Goal: Task Accomplishment & Management: Use online tool/utility

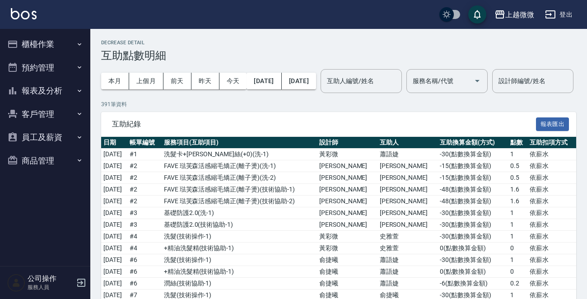
click at [46, 85] on button "報表及分析" at bounding box center [45, 90] width 83 height 23
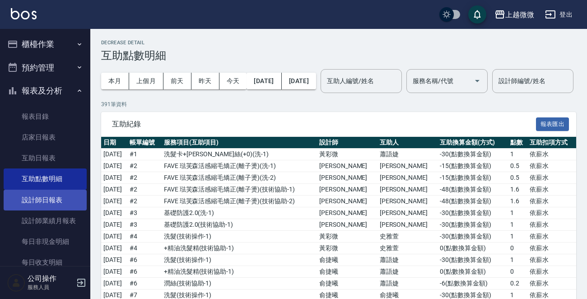
click at [64, 199] on link "設計師日報表" at bounding box center [45, 200] width 83 height 21
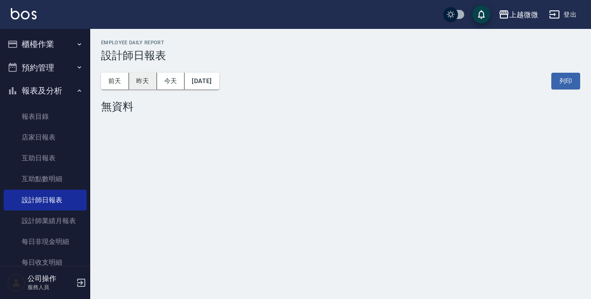
click at [148, 81] on button "昨天" at bounding box center [143, 81] width 28 height 17
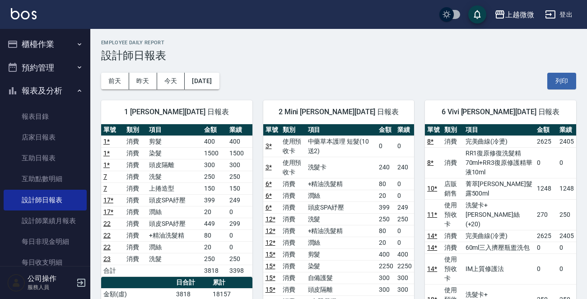
click at [44, 30] on ul "櫃檯作業 打帳單 帳單列表 現金收支登錄 材料自購登錄 掃碼打卡 預約管理 預約管理 單日預約紀錄 單週預約紀錄 報表及分析 報表目錄 店家日報表 互助日報表…" at bounding box center [45, 189] width 83 height 321
click at [42, 47] on button "櫃檯作業" at bounding box center [45, 44] width 83 height 23
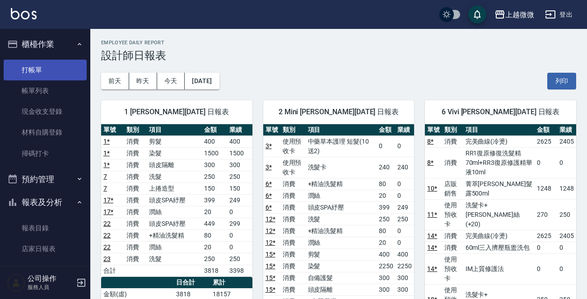
click at [37, 67] on link "打帳單" at bounding box center [45, 70] width 83 height 21
